Goal: Information Seeking & Learning: Learn about a topic

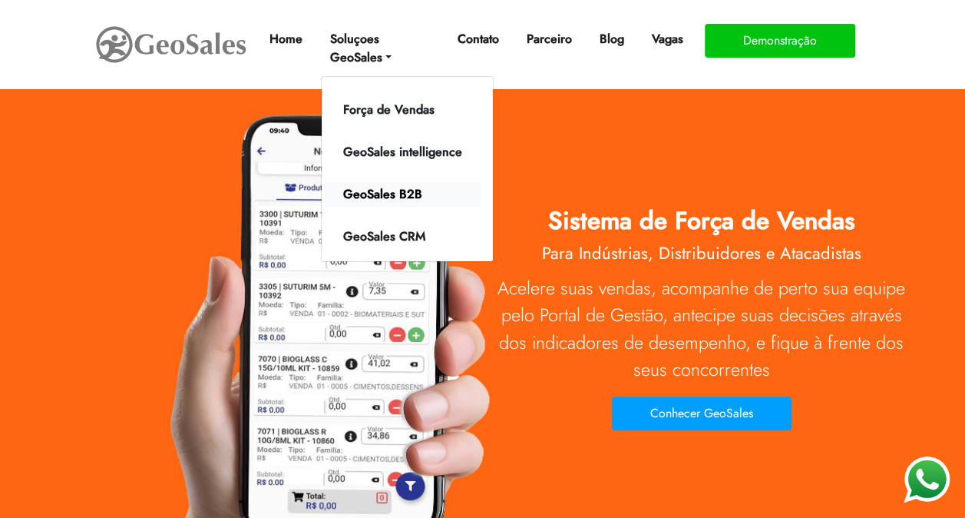
click at [387, 194] on link "GeoSales B2B" at bounding box center [403, 194] width 156 height 25
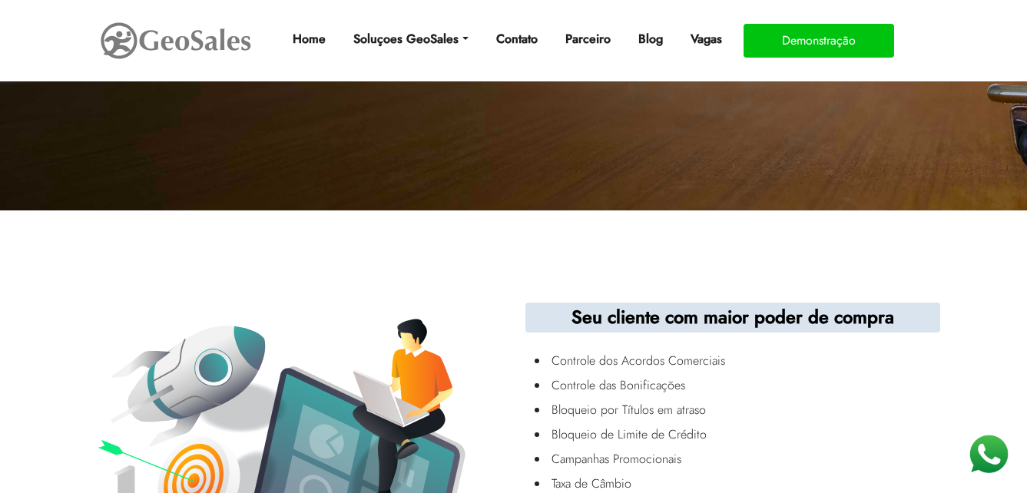
scroll to position [461, 0]
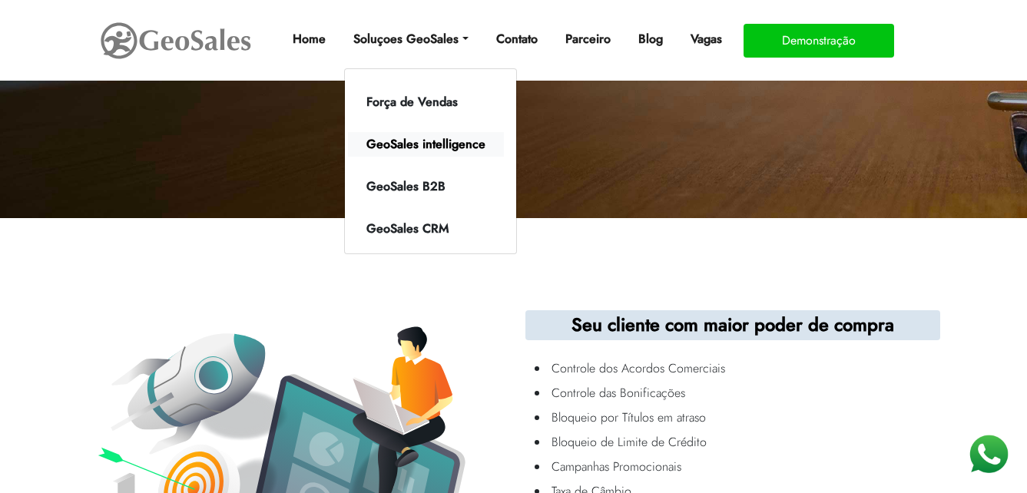
click at [438, 137] on link "GeoSales intelligence" at bounding box center [426, 144] width 156 height 25
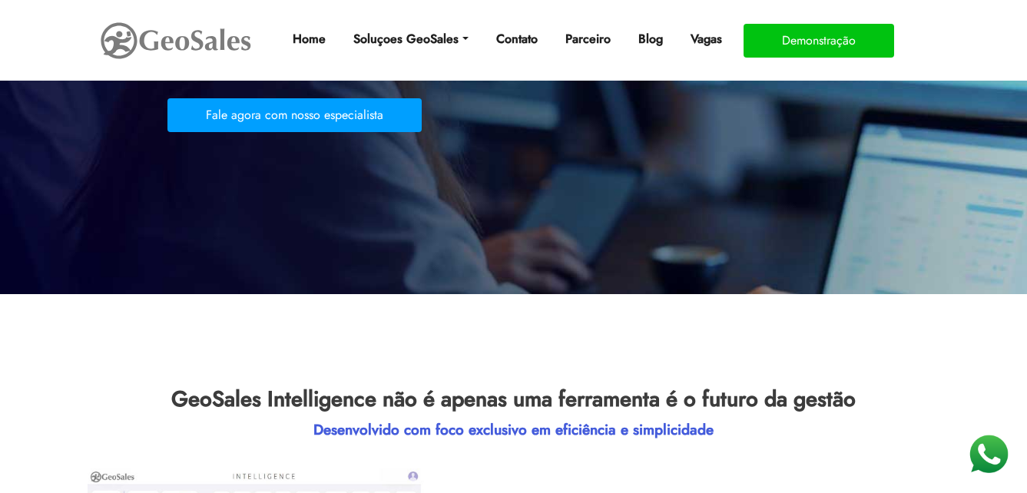
scroll to position [307, 0]
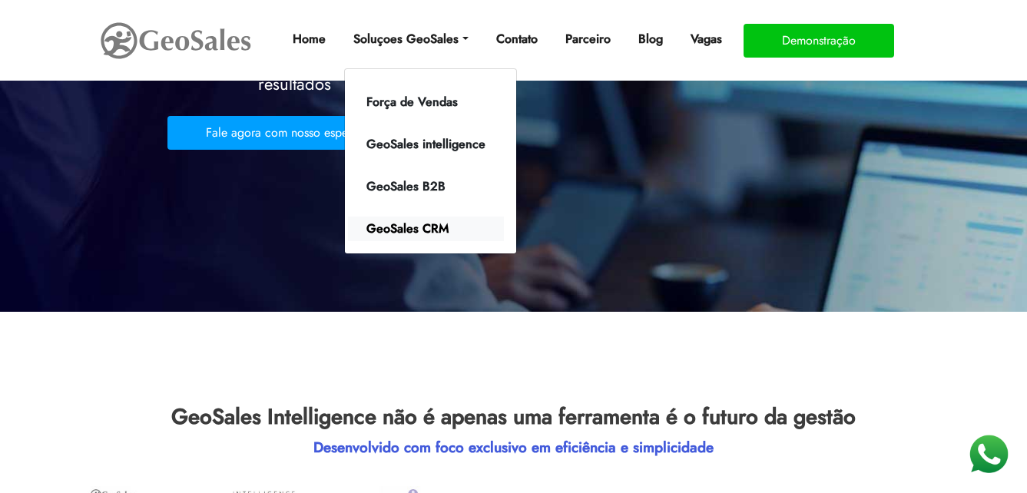
click at [434, 231] on link "GeoSales CRM" at bounding box center [426, 229] width 156 height 25
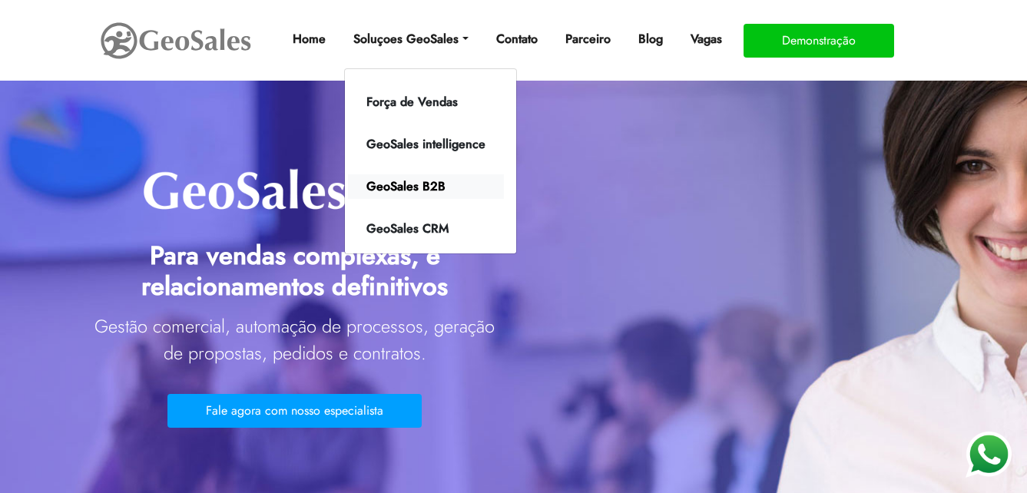
click at [432, 183] on link "GeoSales B2B" at bounding box center [426, 186] width 156 height 25
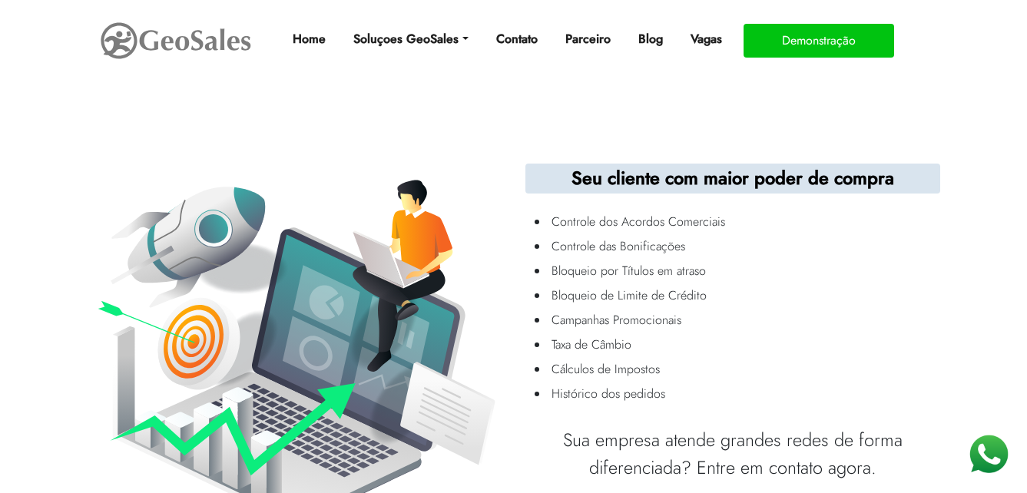
scroll to position [691, 0]
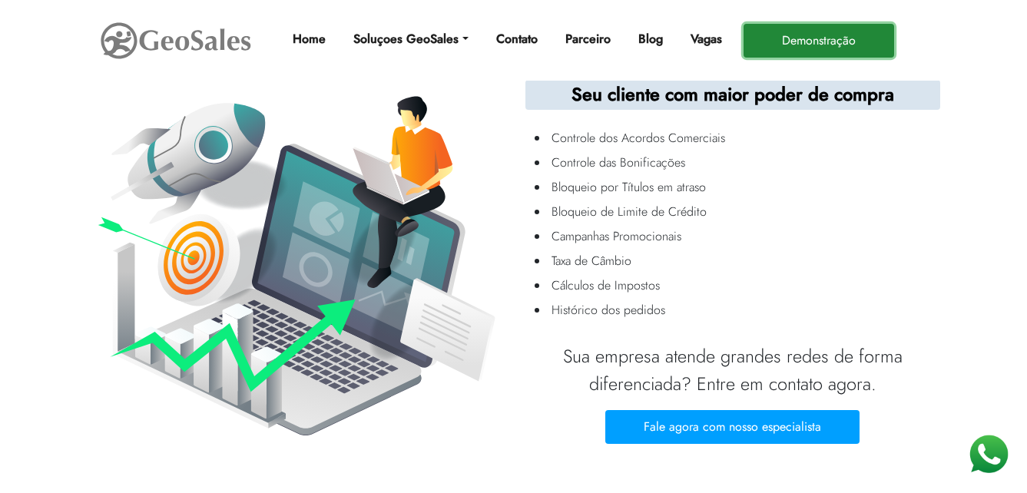
click at [870, 41] on button "Demonstração" at bounding box center [818, 41] width 151 height 34
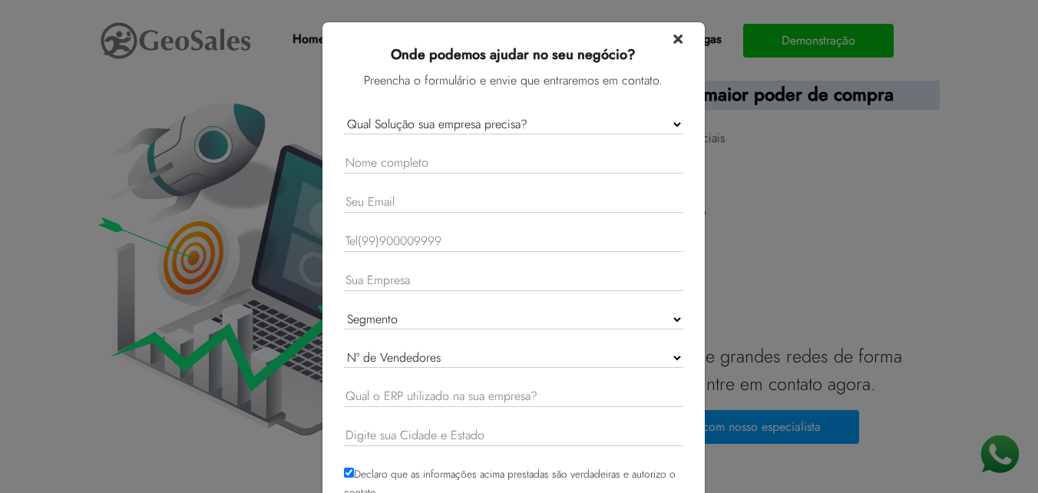
click at [677, 35] on span "×" at bounding box center [678, 37] width 11 height 27
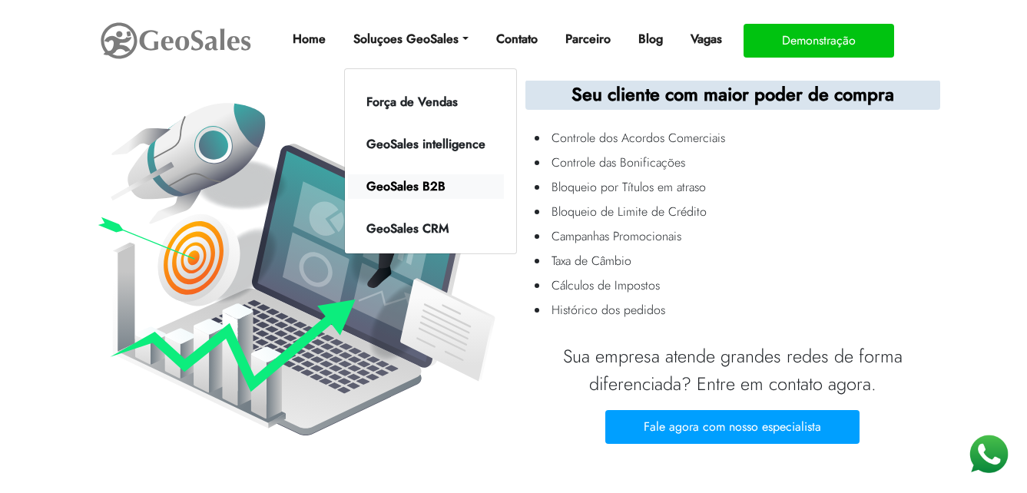
click at [429, 183] on link "GeoSales B2B" at bounding box center [426, 186] width 156 height 25
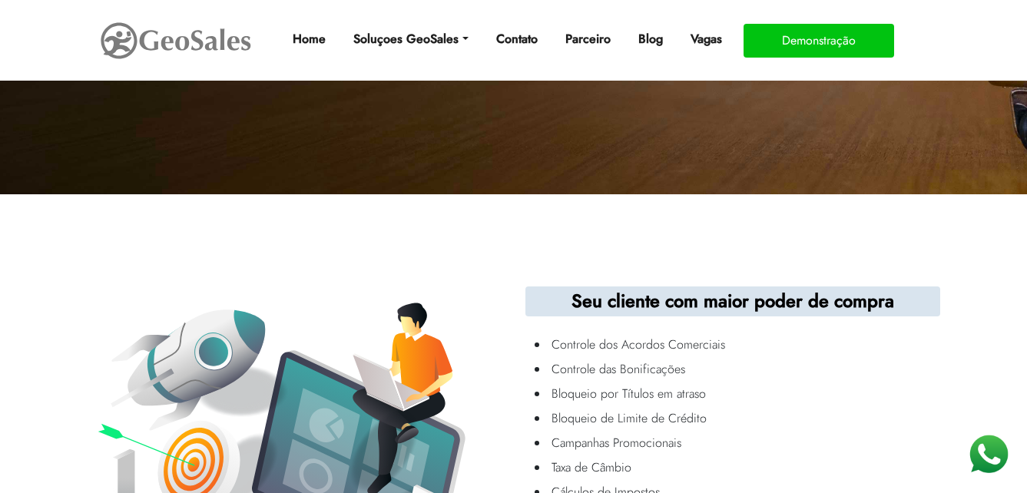
scroll to position [614, 0]
